Goal: Task Accomplishment & Management: Manage account settings

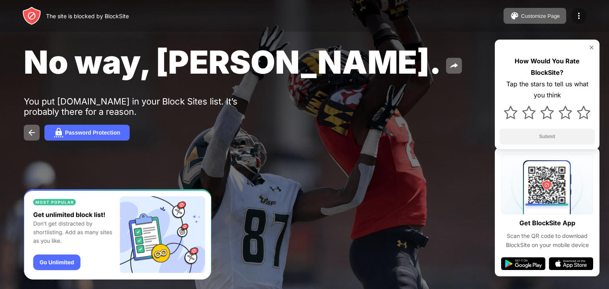
click at [585, 17] on div at bounding box center [579, 16] width 16 height 16
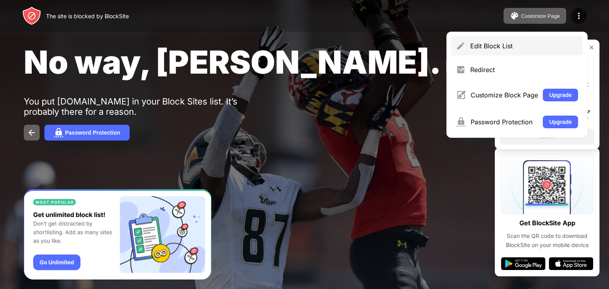
click at [521, 42] on div "Edit Block List" at bounding box center [524, 46] width 108 height 8
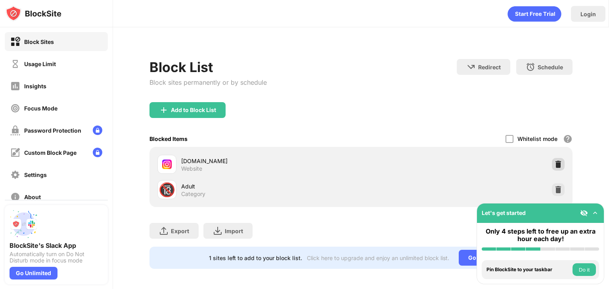
click at [554, 166] on img at bounding box center [558, 164] width 8 height 8
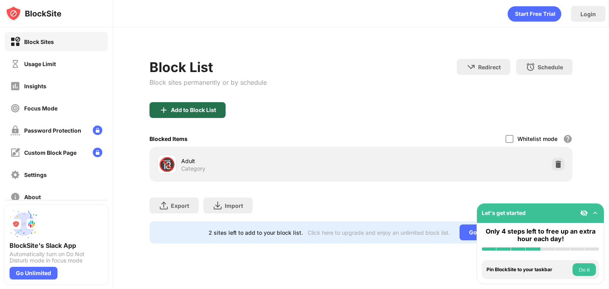
click at [193, 108] on div "Add to Block List" at bounding box center [193, 110] width 45 height 6
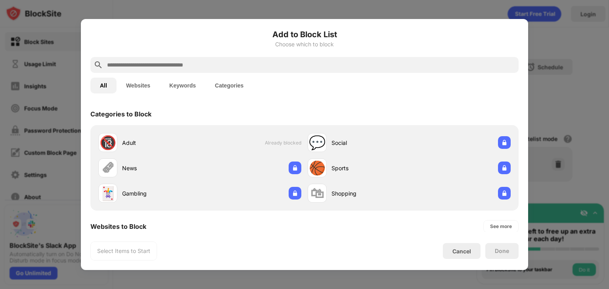
click at [183, 67] on input "text" at bounding box center [310, 65] width 409 height 10
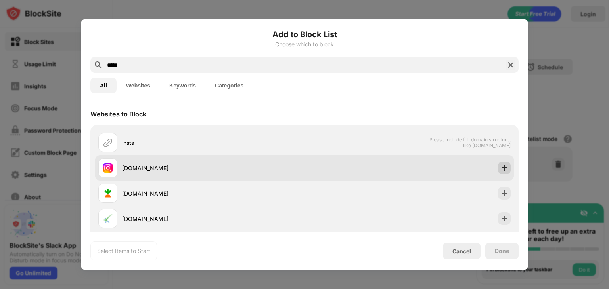
type input "*****"
click at [501, 169] on img at bounding box center [504, 168] width 8 height 8
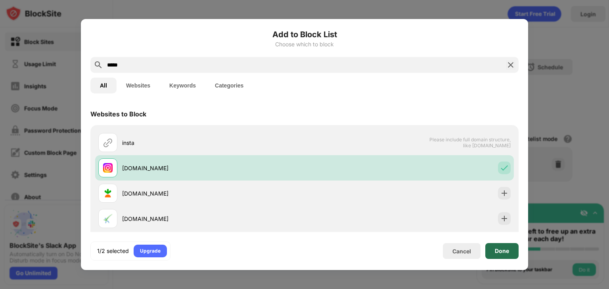
click at [505, 249] on div "Done" at bounding box center [502, 251] width 14 height 6
